Goal: Information Seeking & Learning: Check status

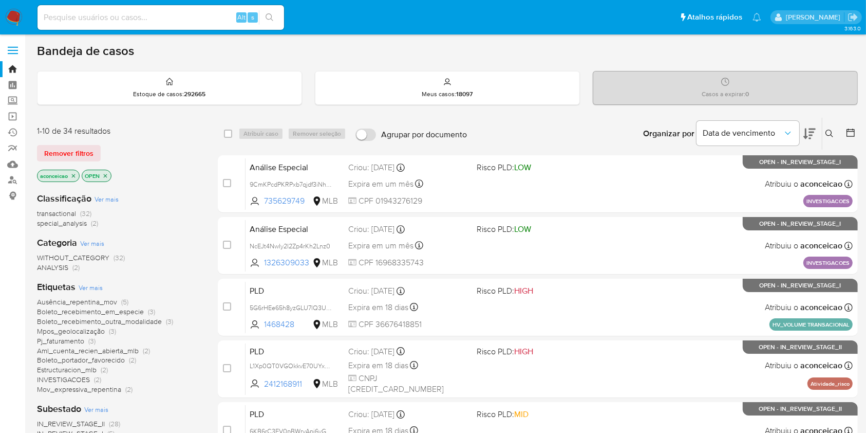
click at [827, 129] on icon at bounding box center [830, 133] width 8 height 8
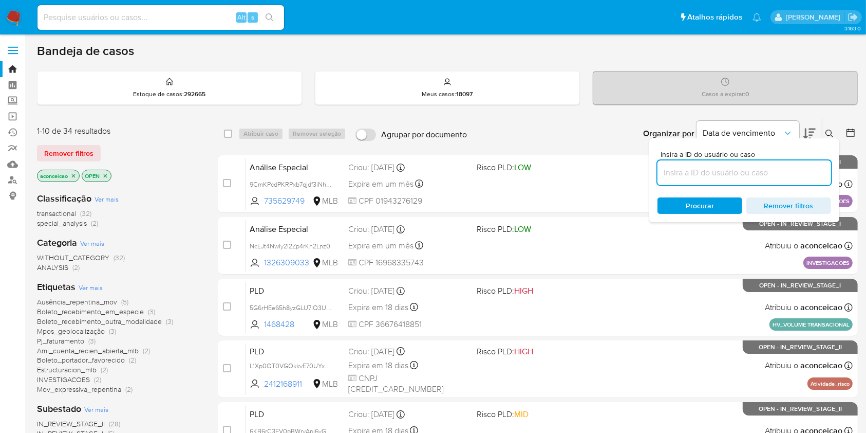
click at [703, 174] on input at bounding box center [745, 172] width 174 height 13
type input "hCWG2uo0Bw7x3V4zhlz2SBvq"
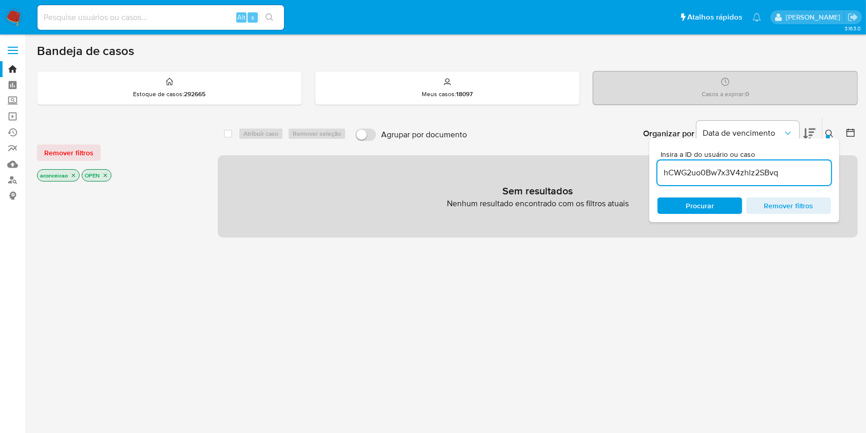
click at [756, 166] on input "hCWG2uo0Bw7x3V4zhlz2SBvq" at bounding box center [745, 172] width 174 height 13
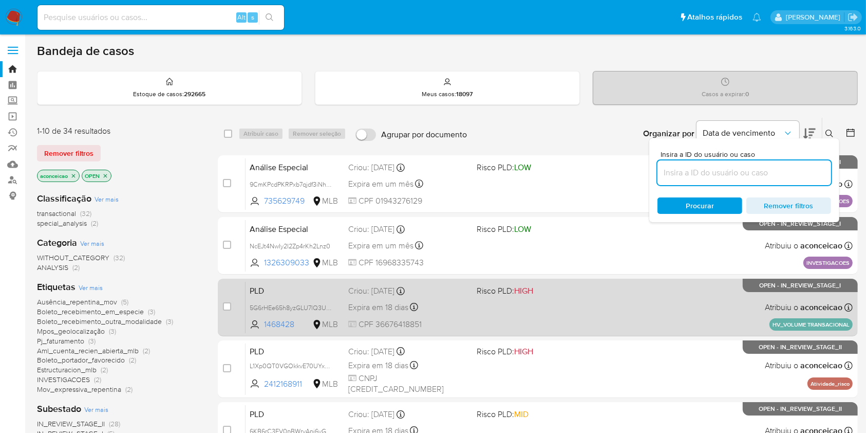
click at [562, 320] on div "PLD 5G6rHEe65h8yzGLU7lQ3Ug4c 1468428 MLB Risco PLD: HIGH Criou: 12/09/2025 Crio…" at bounding box center [549, 307] width 607 height 52
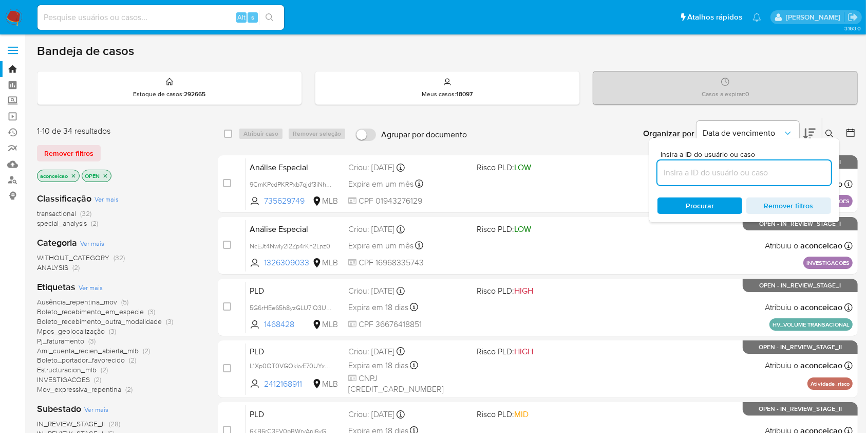
click at [790, 170] on input at bounding box center [745, 172] width 174 height 13
paste input "Yt6Xp87YHtpcwso33JhpvmeO"
type input "Yt6Xp87YHtpcwso33JhpvmeO"
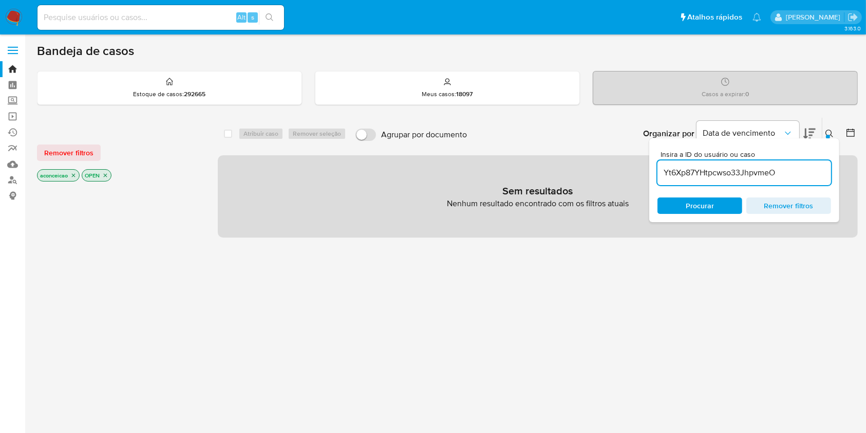
click at [791, 167] on input "Yt6Xp87YHtpcwso33JhpvmeO" at bounding box center [745, 172] width 174 height 13
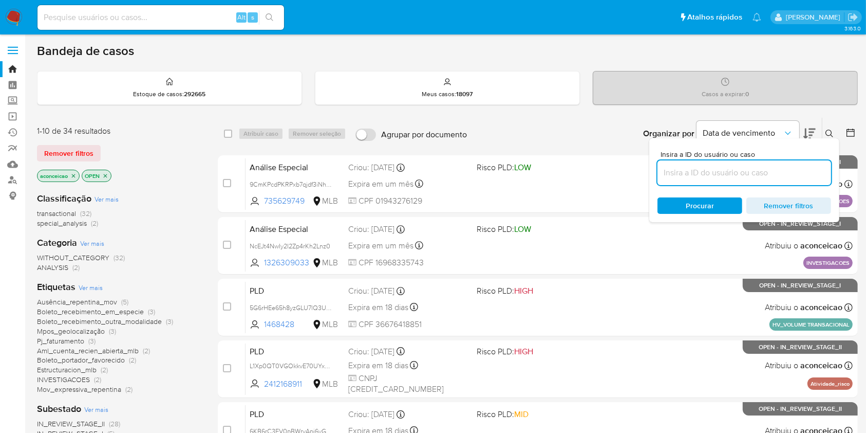
click at [773, 173] on input at bounding box center [745, 172] width 174 height 13
paste input "Yt6Xp87YHtpcwso33JhpvmeO"
type input "Yt6Xp87YHtpcwso33JhpvmeO"
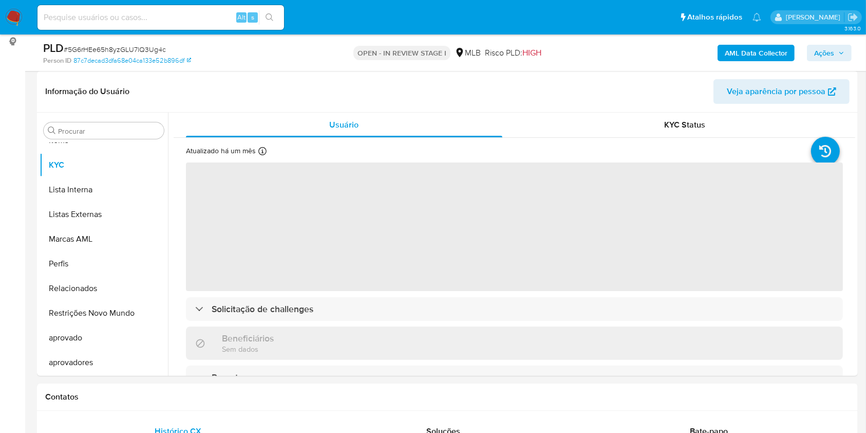
scroll to position [206, 0]
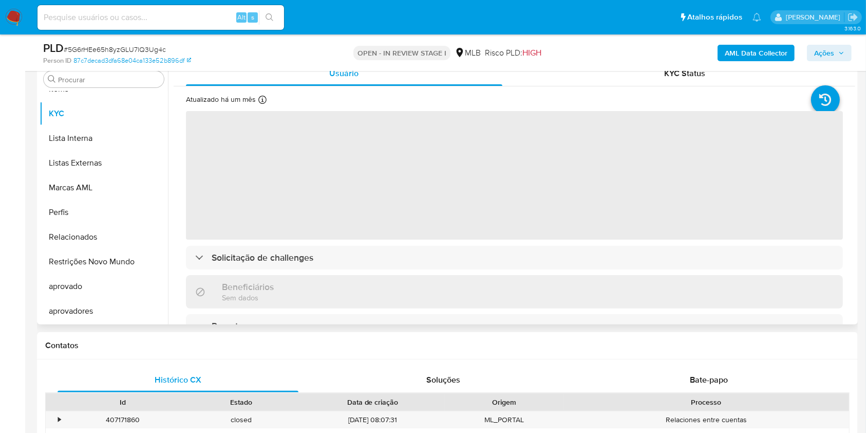
select select "10"
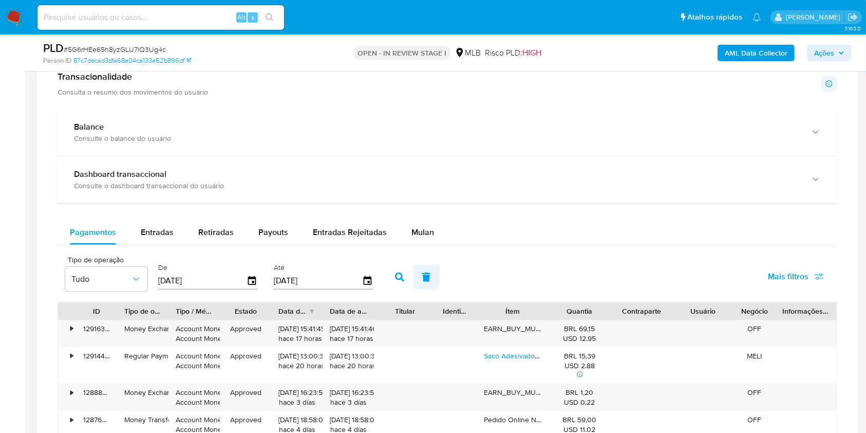
scroll to position [685, 0]
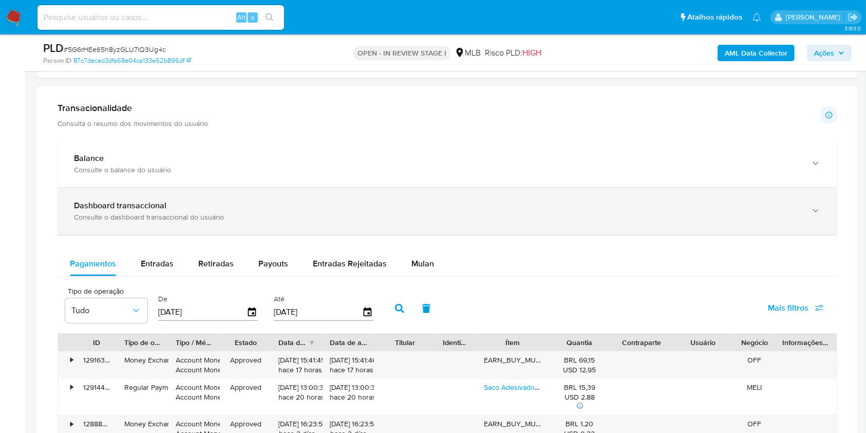
click at [368, 228] on div "Dashboard transaccional Consulte o dashboard transaccional do usuário" at bounding box center [448, 211] width 780 height 47
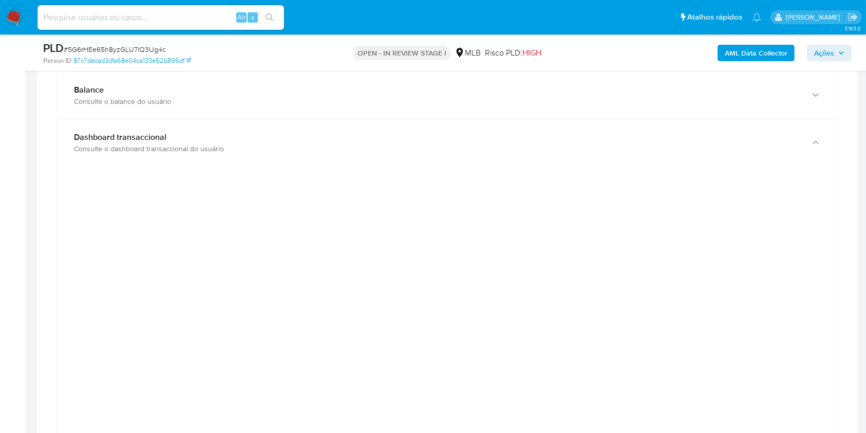
scroll to position [1096, 0]
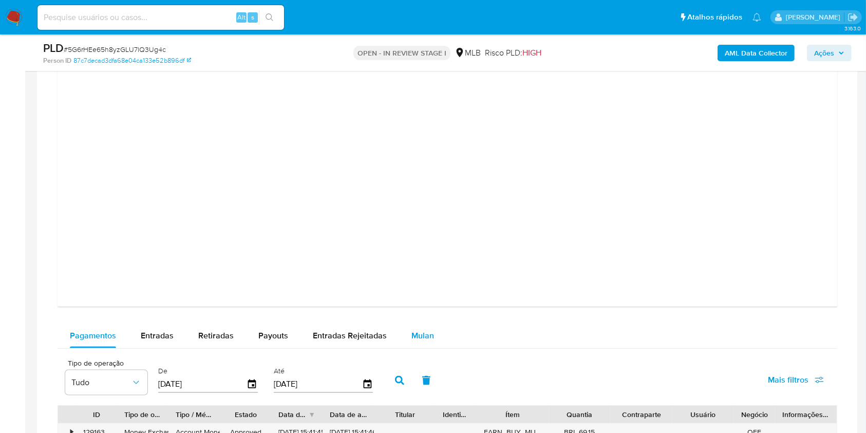
click at [414, 329] on span "Mulan" at bounding box center [423, 335] width 23 height 12
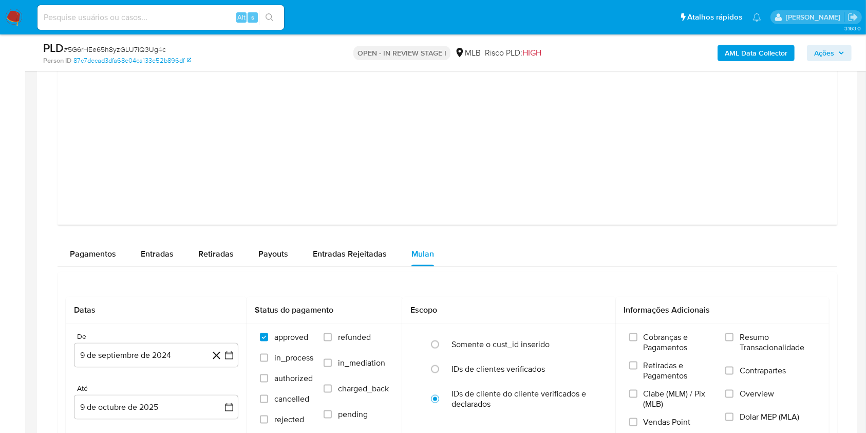
scroll to position [1301, 0]
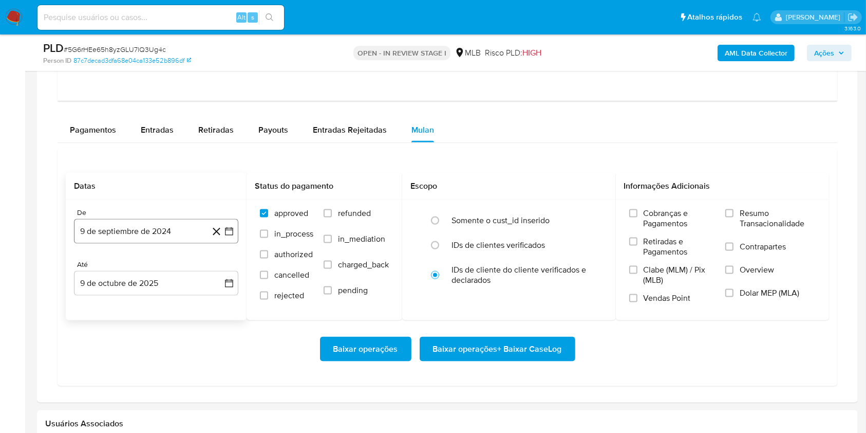
click at [193, 234] on button "9 de septiembre de 2024" at bounding box center [156, 231] width 164 height 25
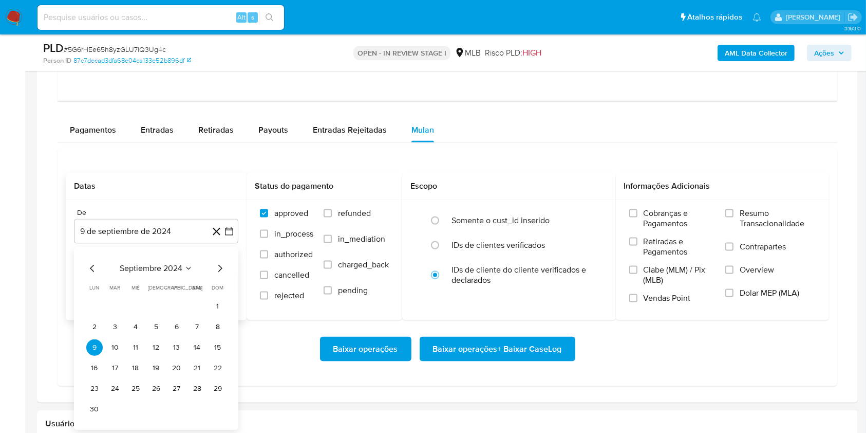
click at [155, 267] on span "septiembre 2024" at bounding box center [151, 268] width 63 height 10
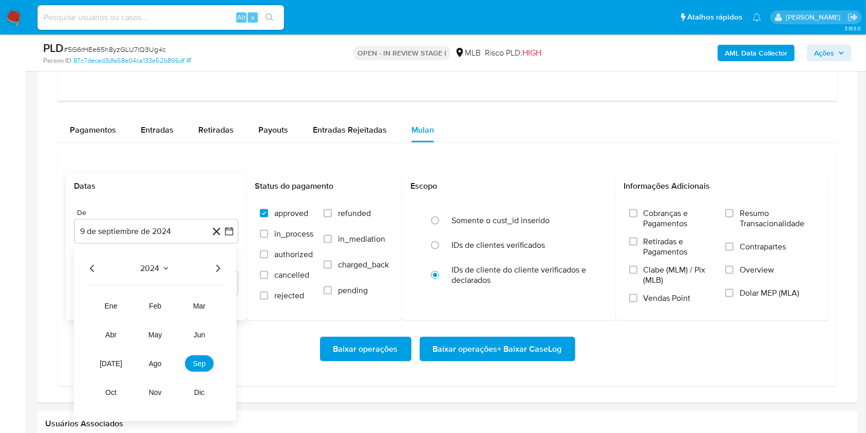
click at [215, 266] on icon "Año siguiente" at bounding box center [218, 268] width 12 height 12
click at [192, 331] on button "jun" at bounding box center [199, 334] width 29 height 16
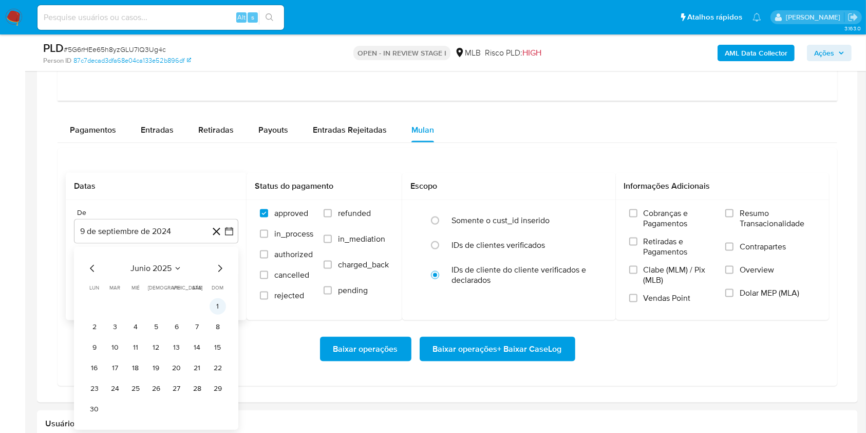
click at [215, 301] on button "1" at bounding box center [218, 306] width 16 height 16
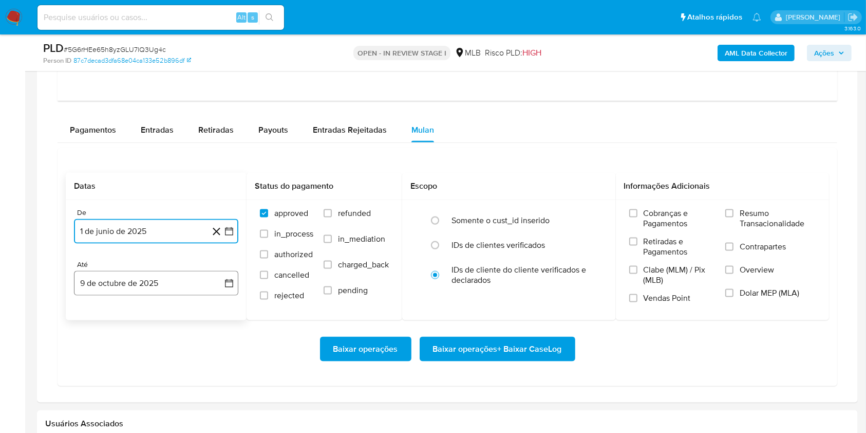
click at [179, 278] on button "9 de octubre de 2025" at bounding box center [156, 283] width 164 height 25
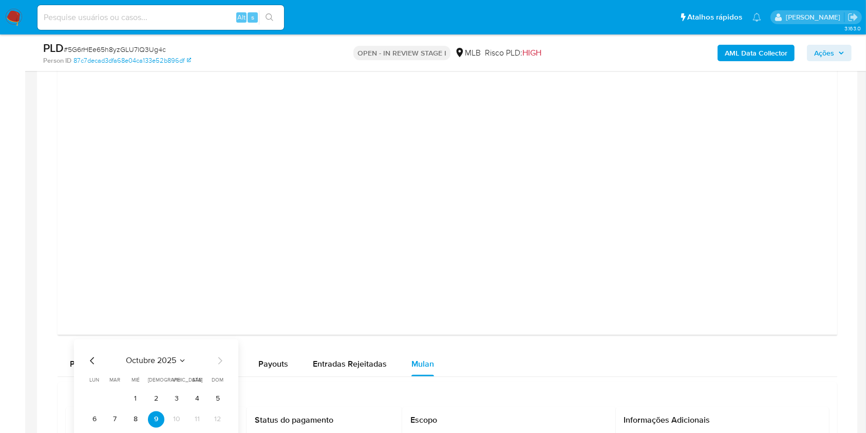
scroll to position [1164, 0]
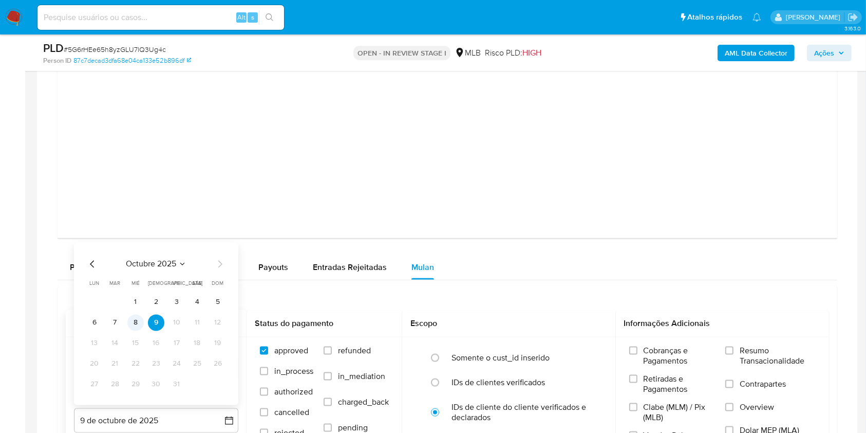
click at [136, 324] on button "8" at bounding box center [135, 322] width 16 height 16
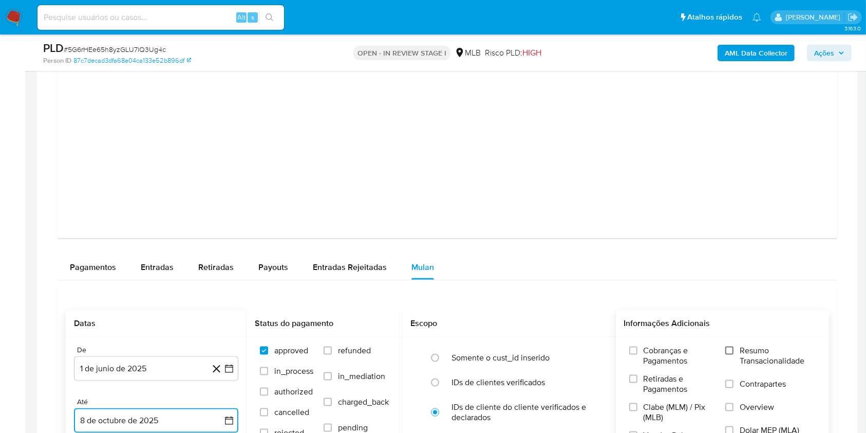
click at [728, 348] on input "Resumo Transacionalidade" at bounding box center [729, 350] width 8 height 8
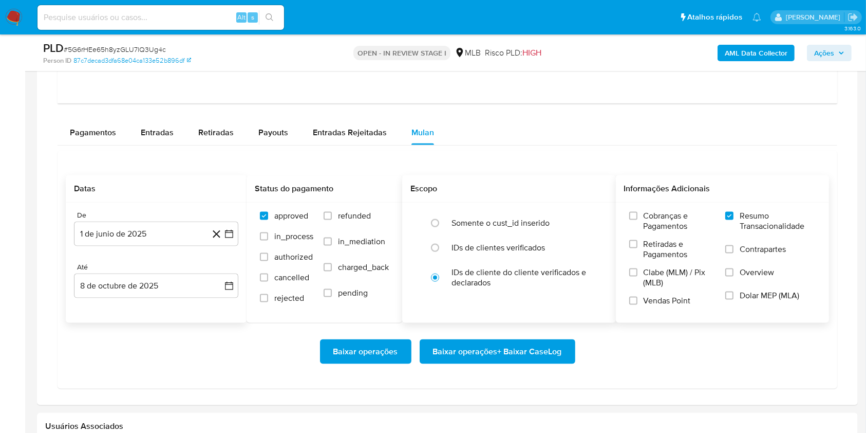
scroll to position [1301, 0]
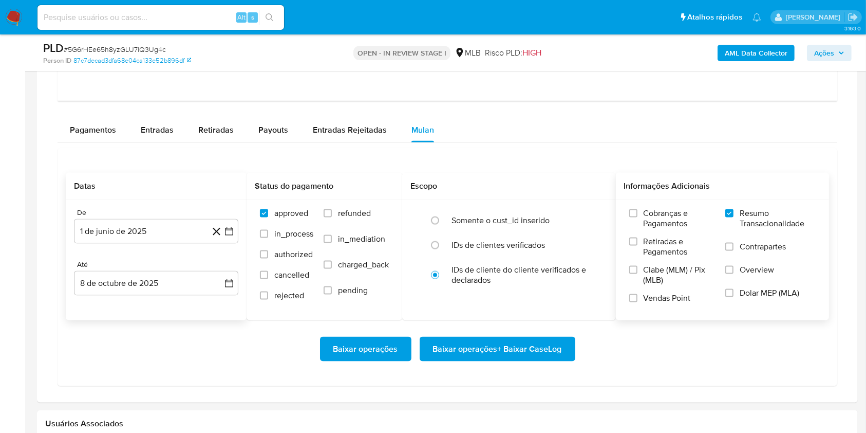
click at [542, 343] on span "Baixar operações + Baixar CaseLog" at bounding box center [497, 349] width 129 height 23
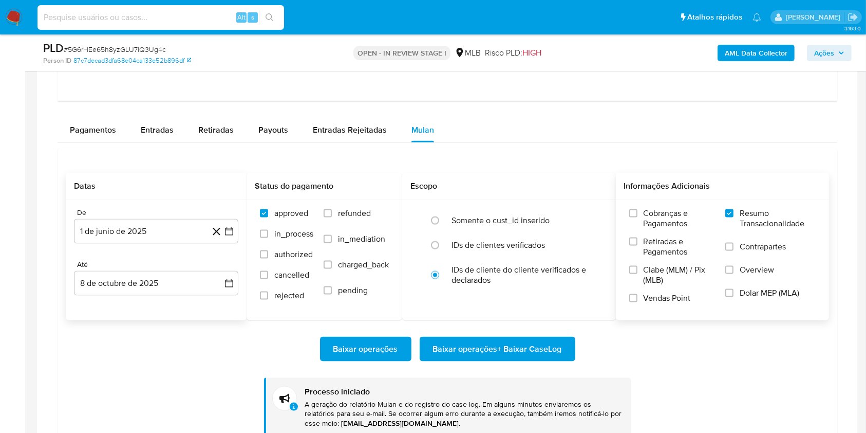
click at [205, 17] on input at bounding box center [161, 17] width 247 height 13
paste input "W91P8kkU0eTlhG9FB4MBAwL6"
type input "W91P8kkU0eTlhG9FB4MBAwL6"
click at [273, 18] on icon "search-icon" at bounding box center [270, 17] width 8 height 8
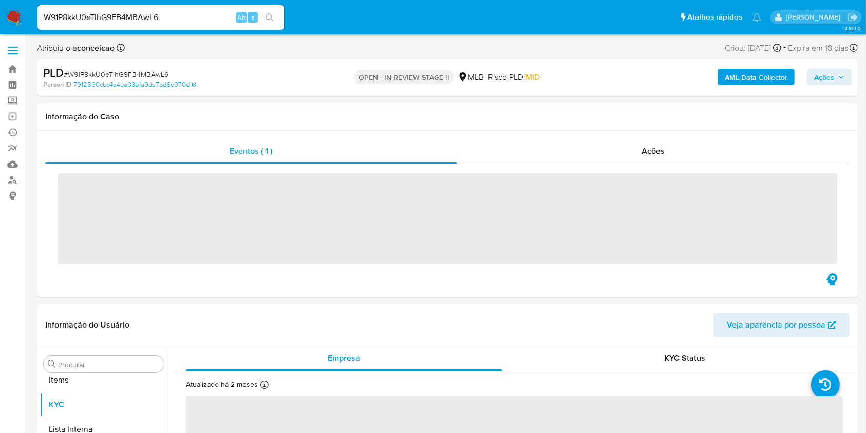
scroll to position [557, 0]
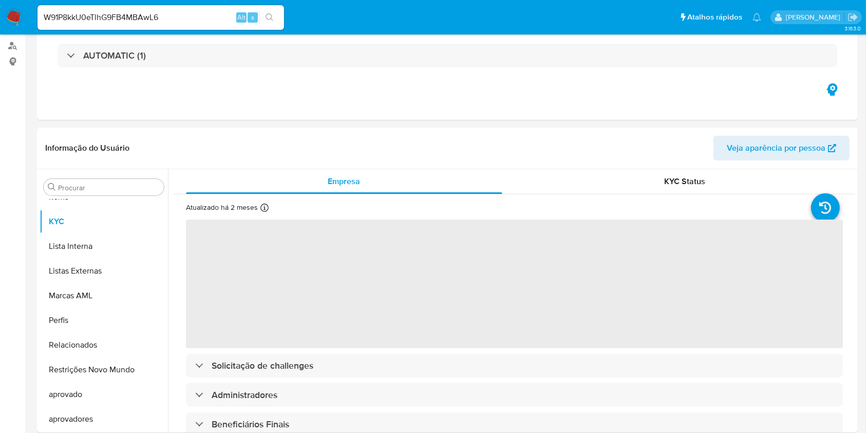
select select "10"
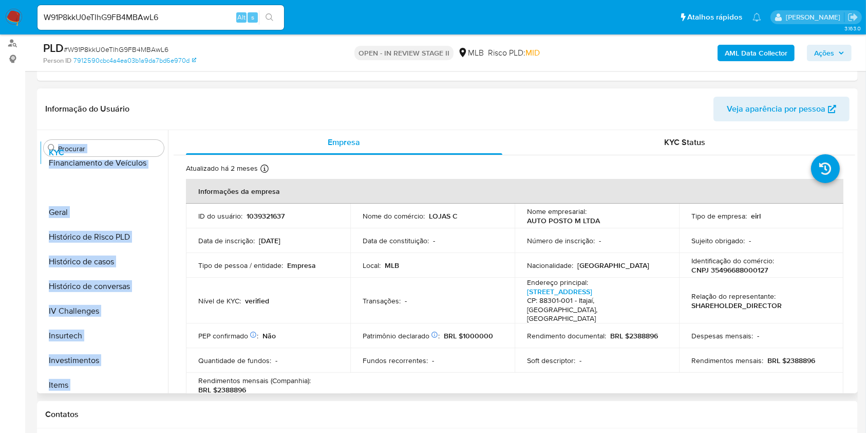
scroll to position [0, 0]
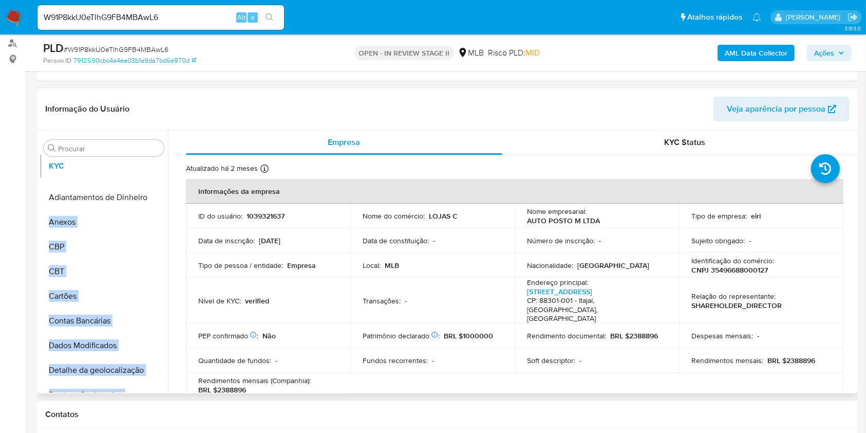
drag, startPoint x: 148, startPoint y: 246, endPoint x: 147, endPoint y: 163, distance: 82.7
click at [147, 163] on ul "Adiantamentos de Dinheiro Anexos CBP CBT Cartões Contas Bancárias Dados Modific…" at bounding box center [104, 276] width 128 height 232
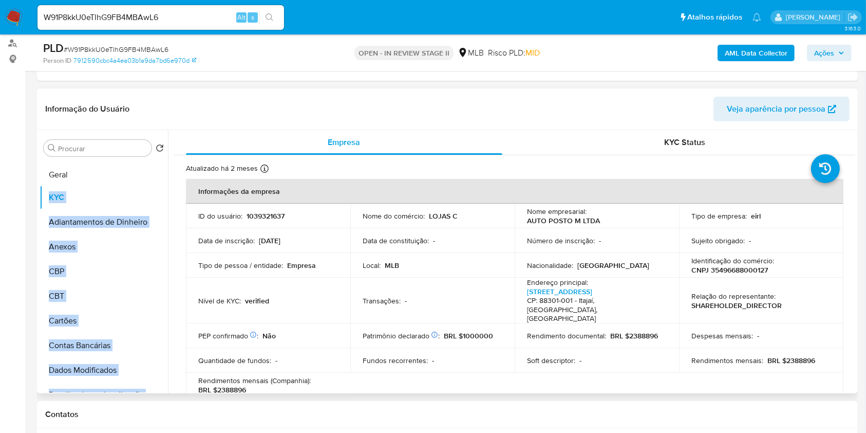
click at [109, 173] on ul "KYC Adiantamentos de Dinheiro Anexos CBP CBT Cartões Contas Bancárias Dados Mod…" at bounding box center [104, 276] width 128 height 232
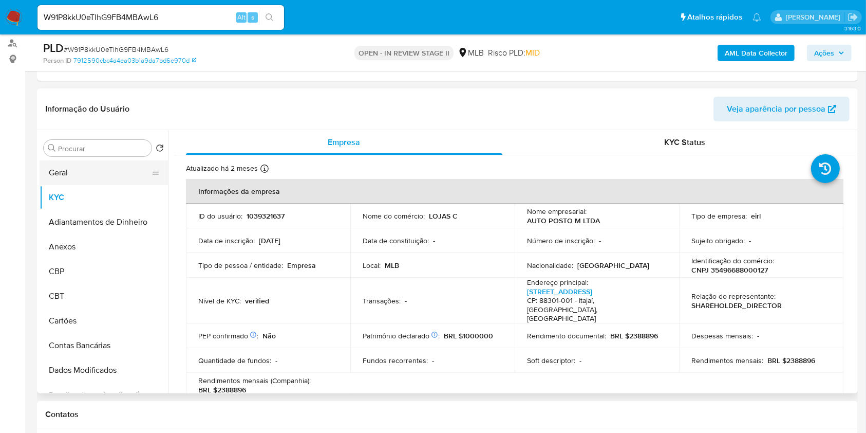
click at [80, 183] on button "Geral" at bounding box center [100, 172] width 120 height 25
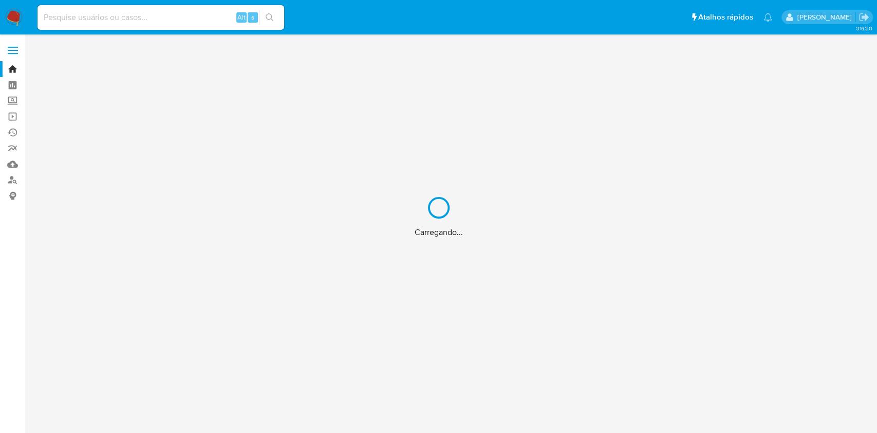
click at [13, 164] on div "Carregando..." at bounding box center [438, 216] width 877 height 433
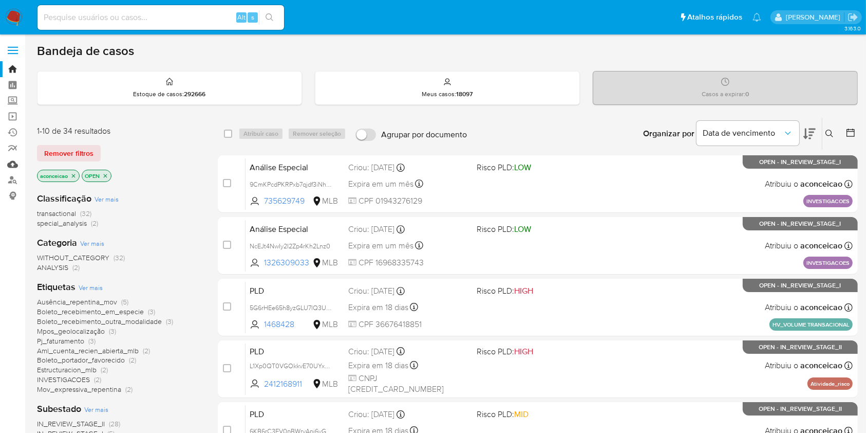
click at [12, 164] on link "Mulan" at bounding box center [61, 164] width 122 height 16
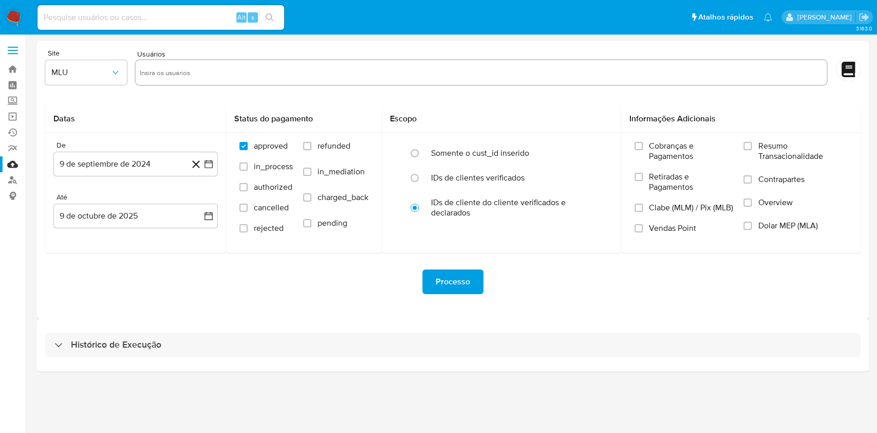
drag, startPoint x: 433, startPoint y: 348, endPoint x: 458, endPoint y: 315, distance: 40.7
click at [433, 348] on div "Histórico de Execução" at bounding box center [452, 344] width 815 height 25
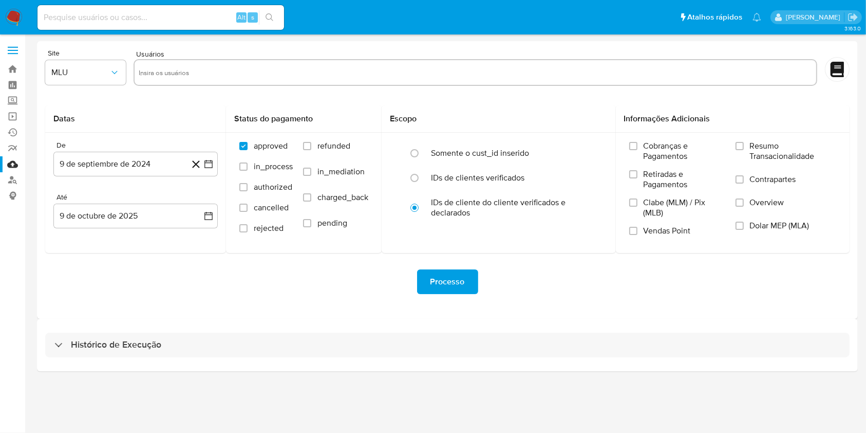
select select "10"
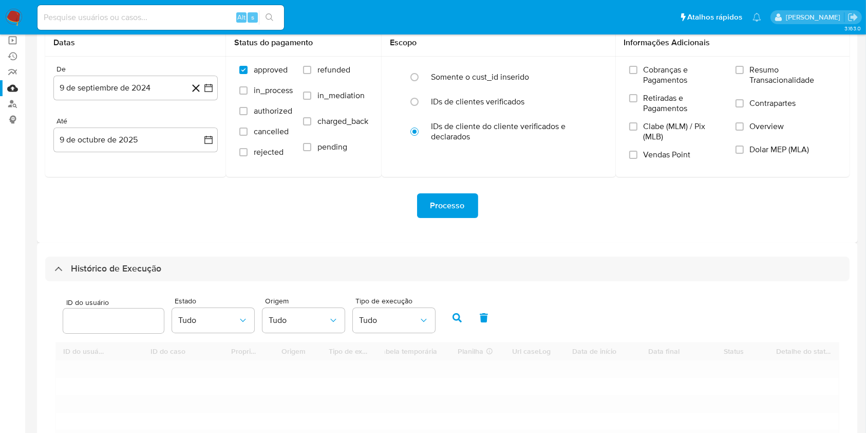
scroll to position [137, 0]
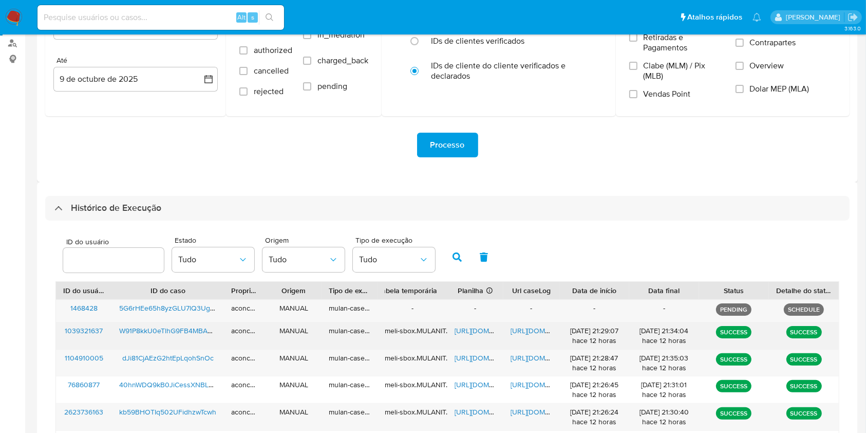
click at [527, 326] on span "https://docs.google.com/document/d/11PiRlViTvVnmFEhiZVdqwlREv_Evn_PZ2B5QdDw8cCQ…" at bounding box center [546, 330] width 71 height 10
click at [475, 336] on div "https://docs.google.com/spreadsheets/d/1dHMxulKoq0mRWjqUDezInQGYVQpCtljsKTqEFO8…" at bounding box center [476, 335] width 56 height 27
click at [475, 335] on span "https://docs.google.com/spreadsheets/d/1dHMxulKoq0mRWjqUDezInQGYVQpCtljsKTqEFO8…" at bounding box center [490, 330] width 71 height 10
